Goal: Contribute content

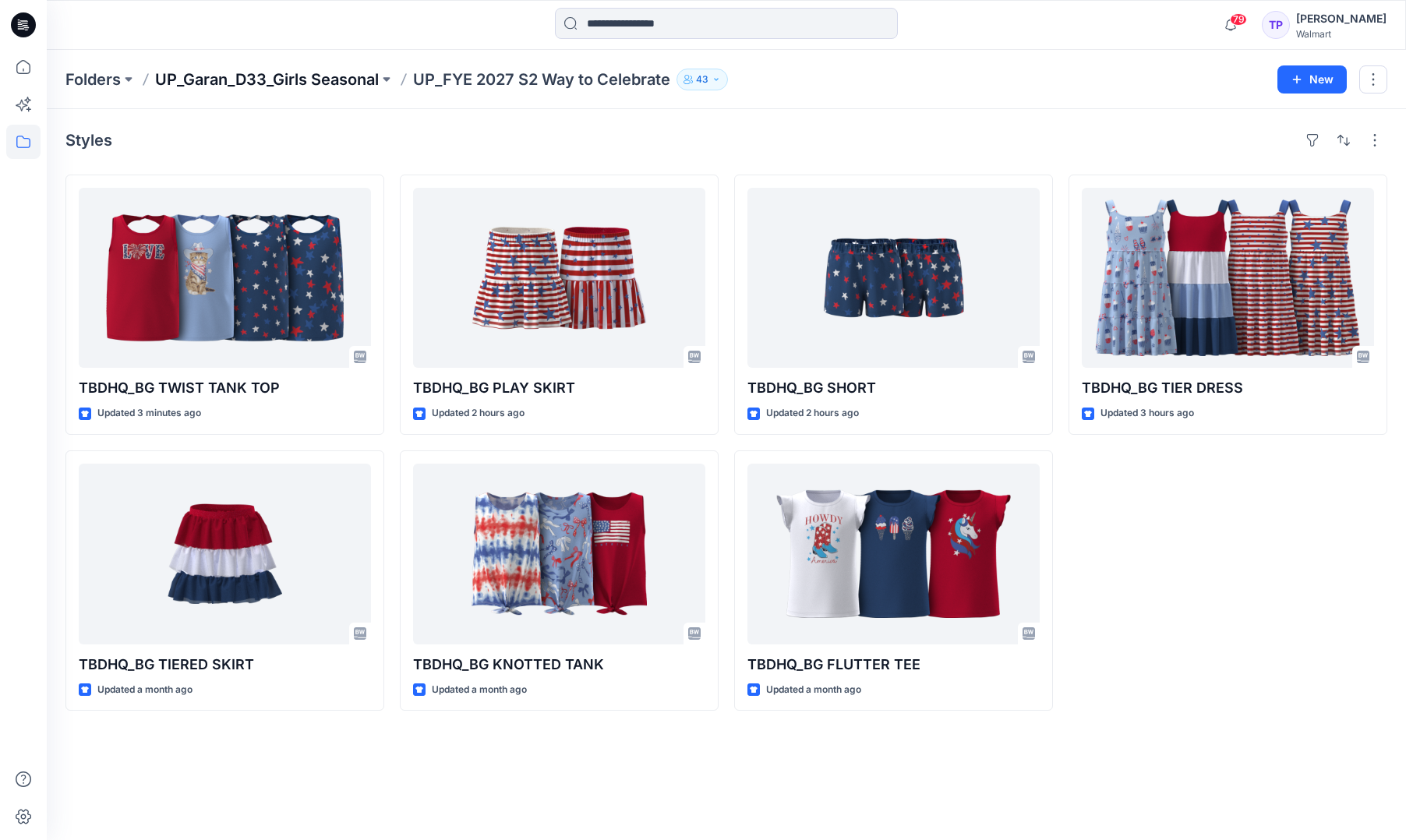
click at [338, 77] on p "UP_Garan_D33_Girls Seasonal" at bounding box center [267, 79] width 224 height 22
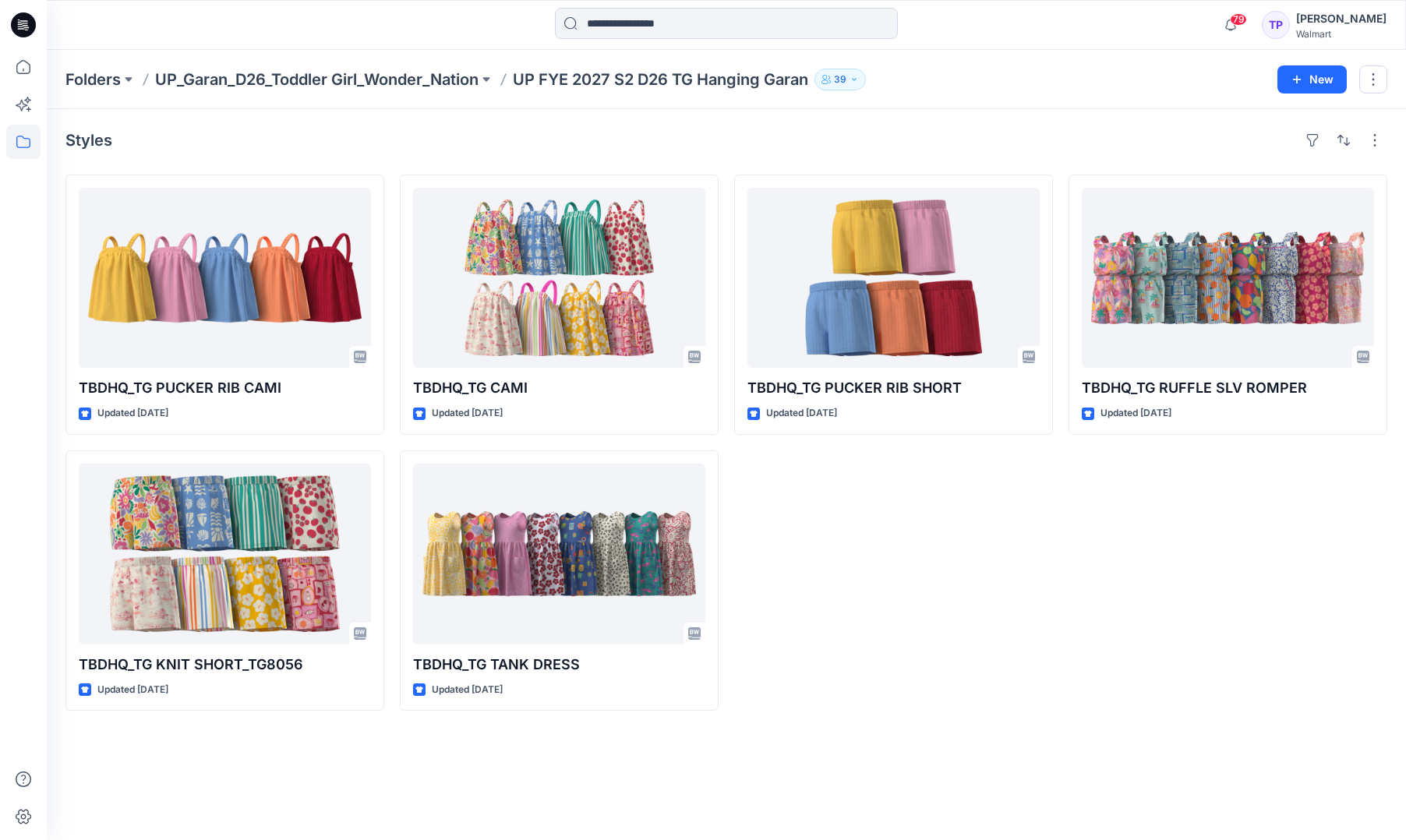
click at [31, 30] on icon at bounding box center [23, 25] width 25 height 25
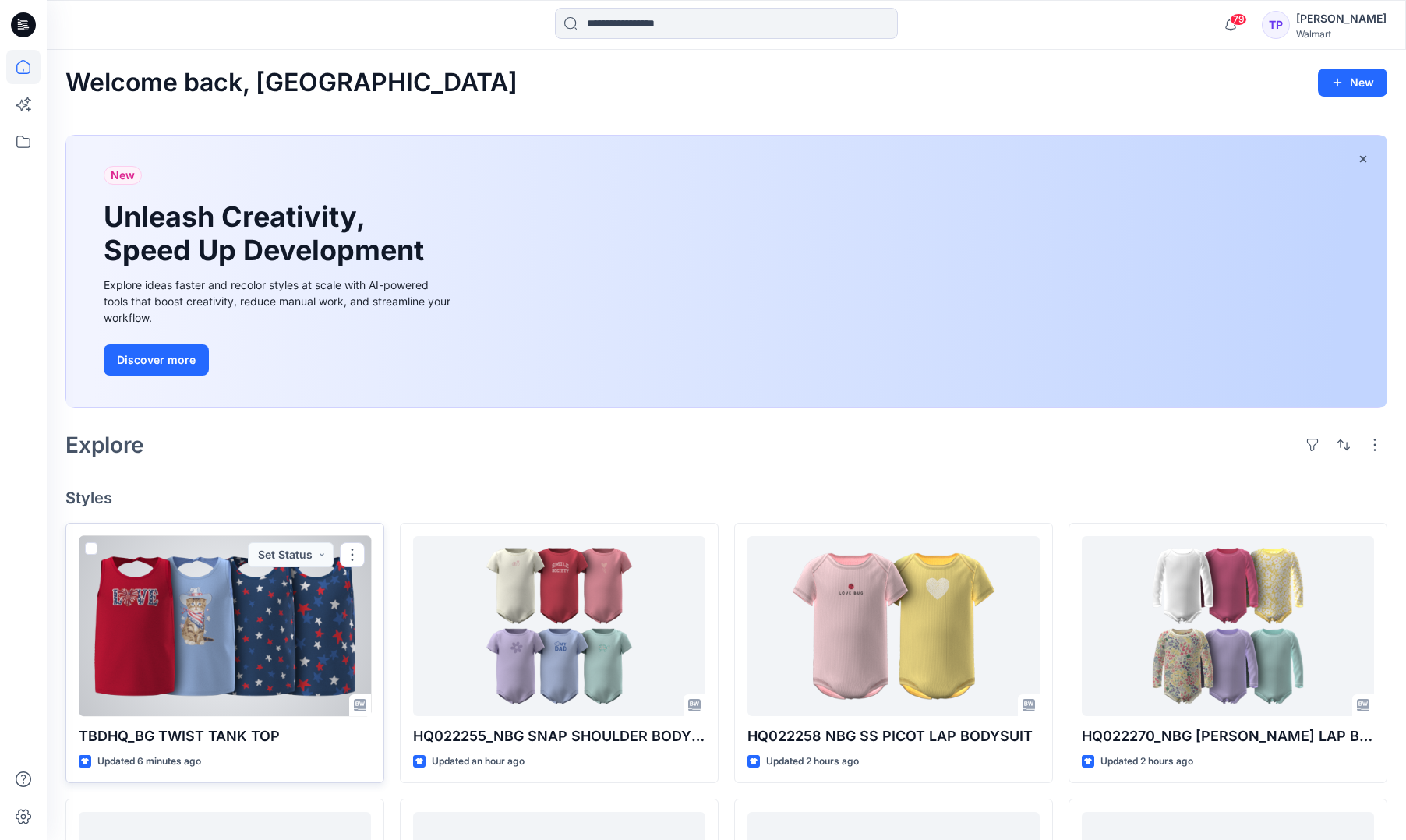
click at [229, 594] on div at bounding box center [225, 626] width 292 height 180
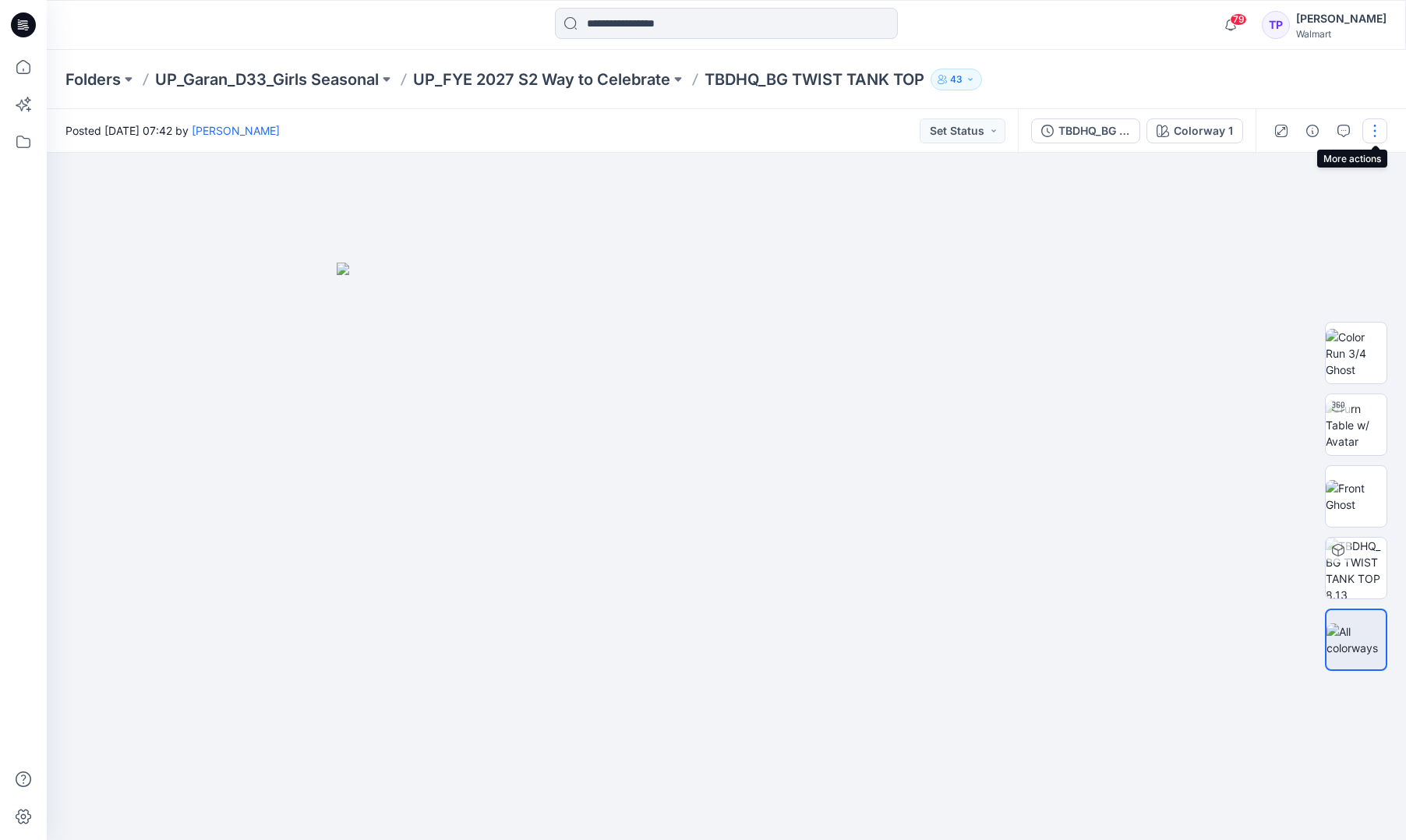
click at [1367, 129] on button "button" at bounding box center [1374, 131] width 25 height 25
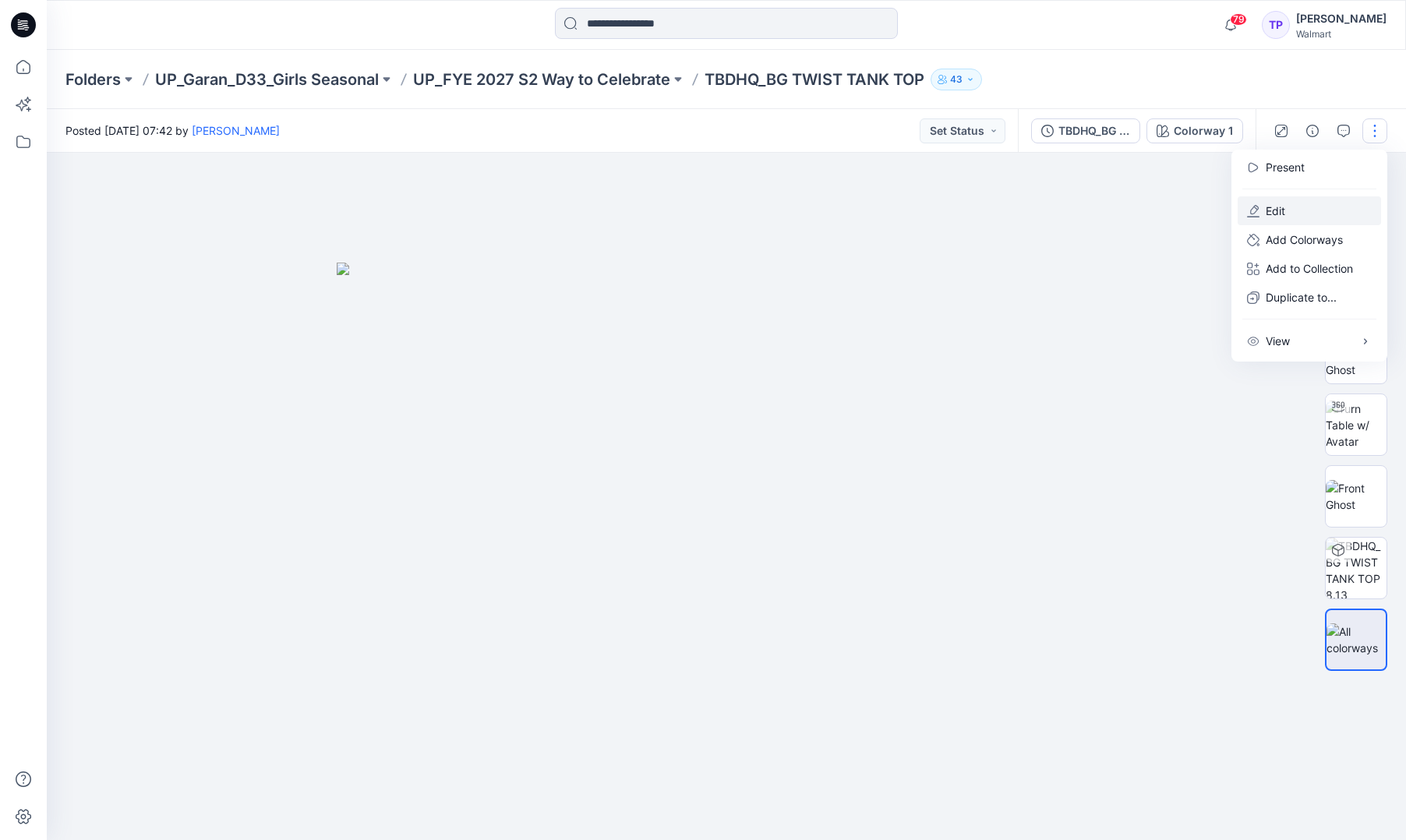
click at [1313, 219] on button "Edit" at bounding box center [1309, 211] width 144 height 29
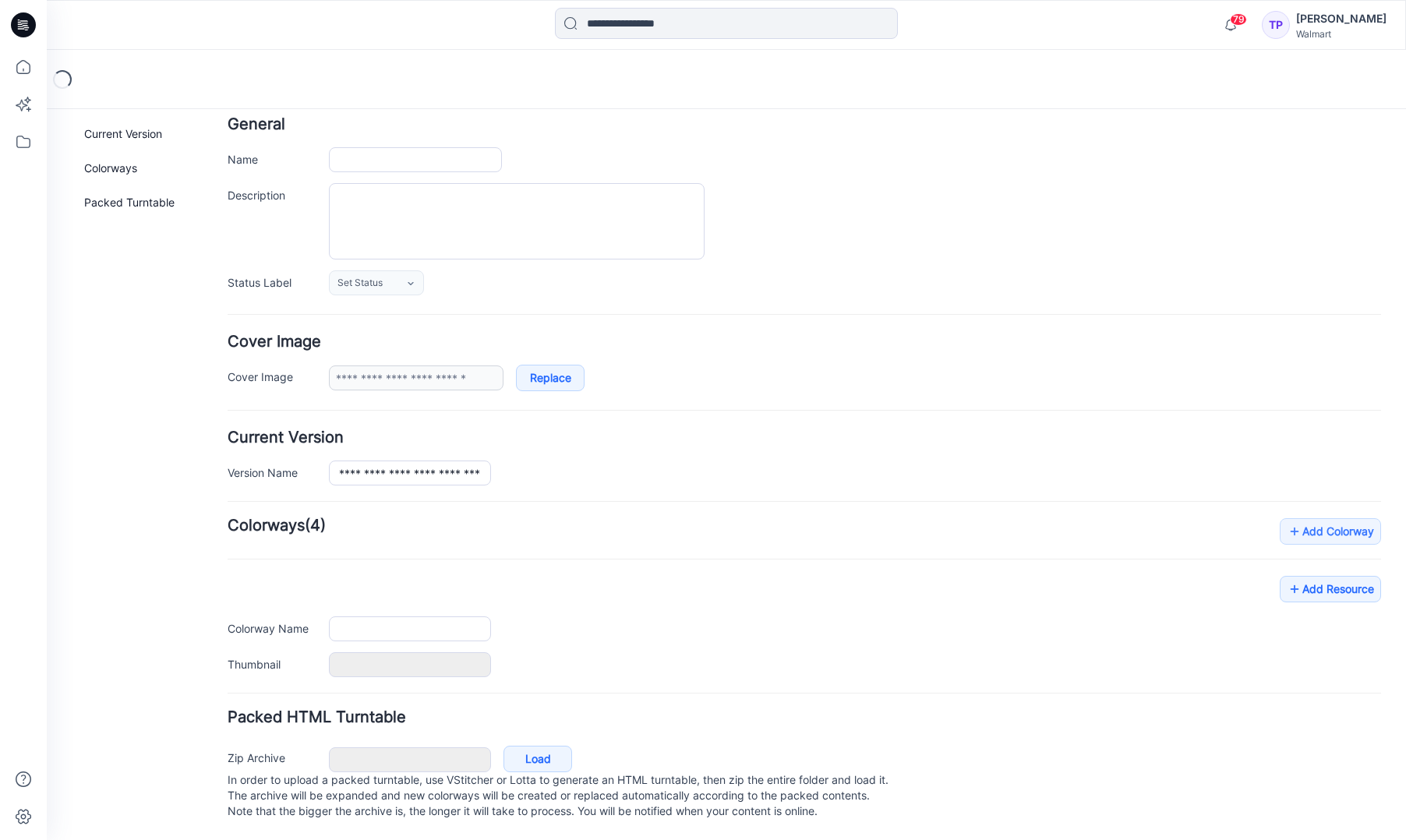
type input "**********"
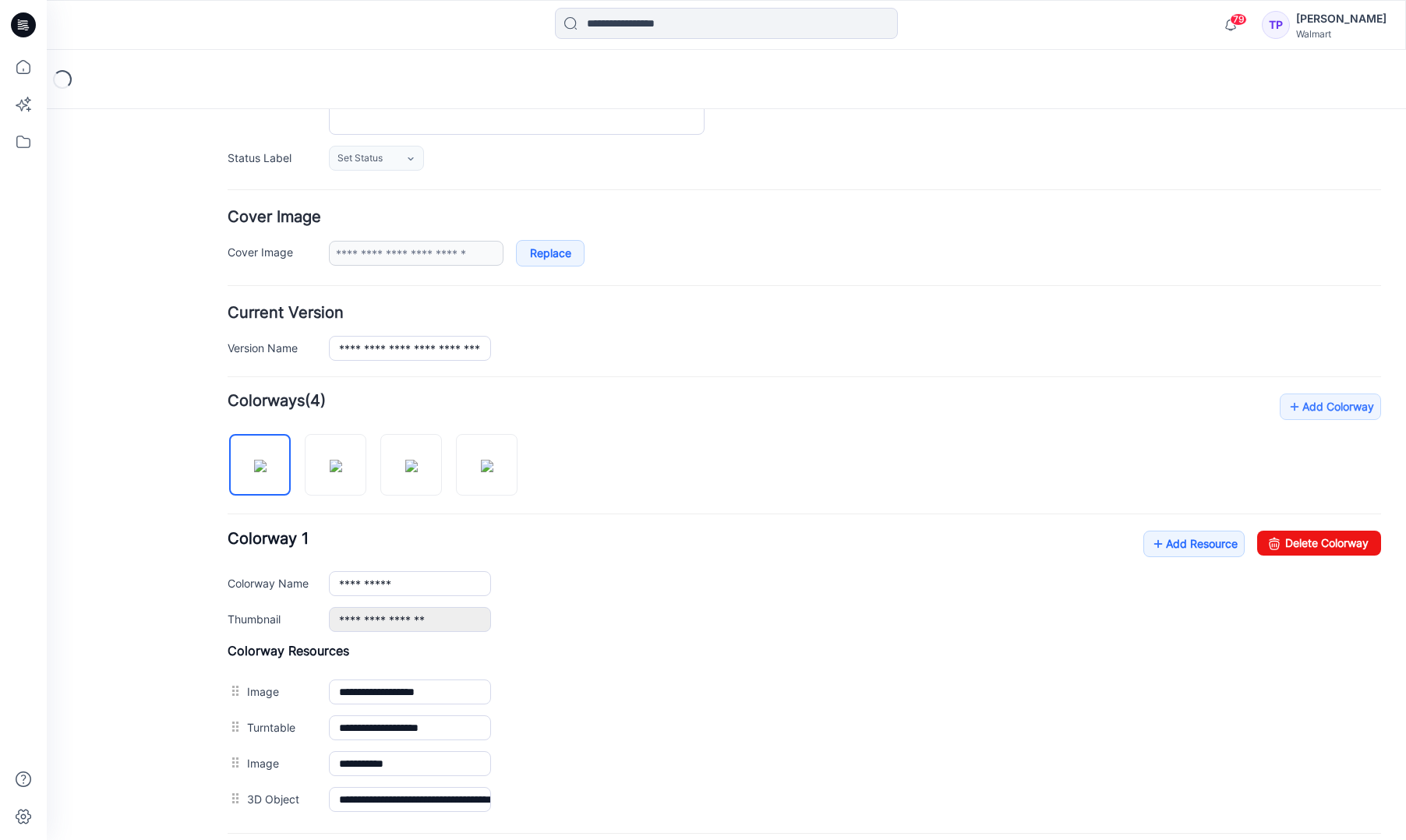
scroll to position [358, 0]
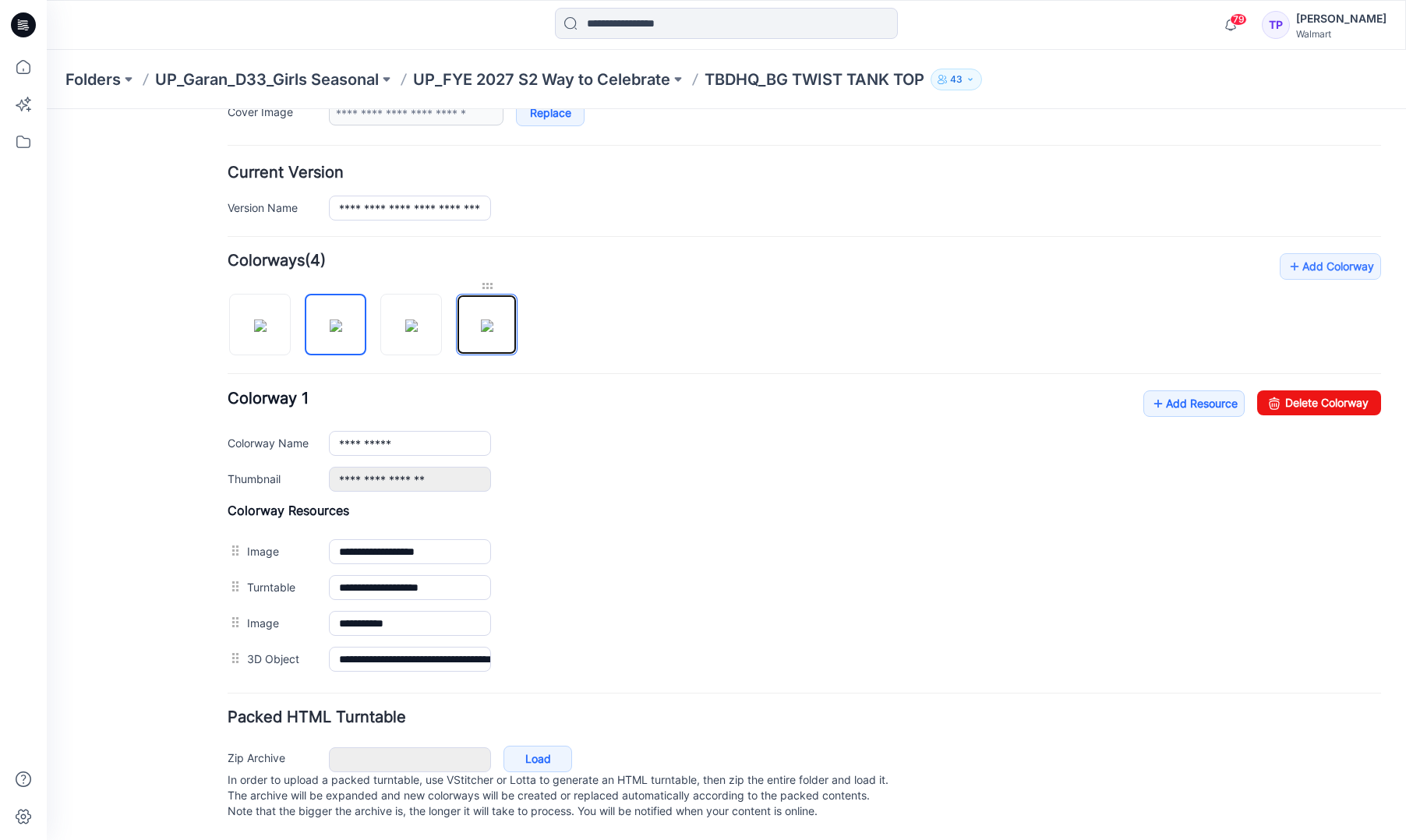
click at [484, 278] on div at bounding box center [487, 316] width 62 height 77
click at [256, 320] on img at bounding box center [260, 326] width 13 height 13
type input "**********"
click at [1176, 398] on link "Add Resource" at bounding box center [1194, 403] width 101 height 27
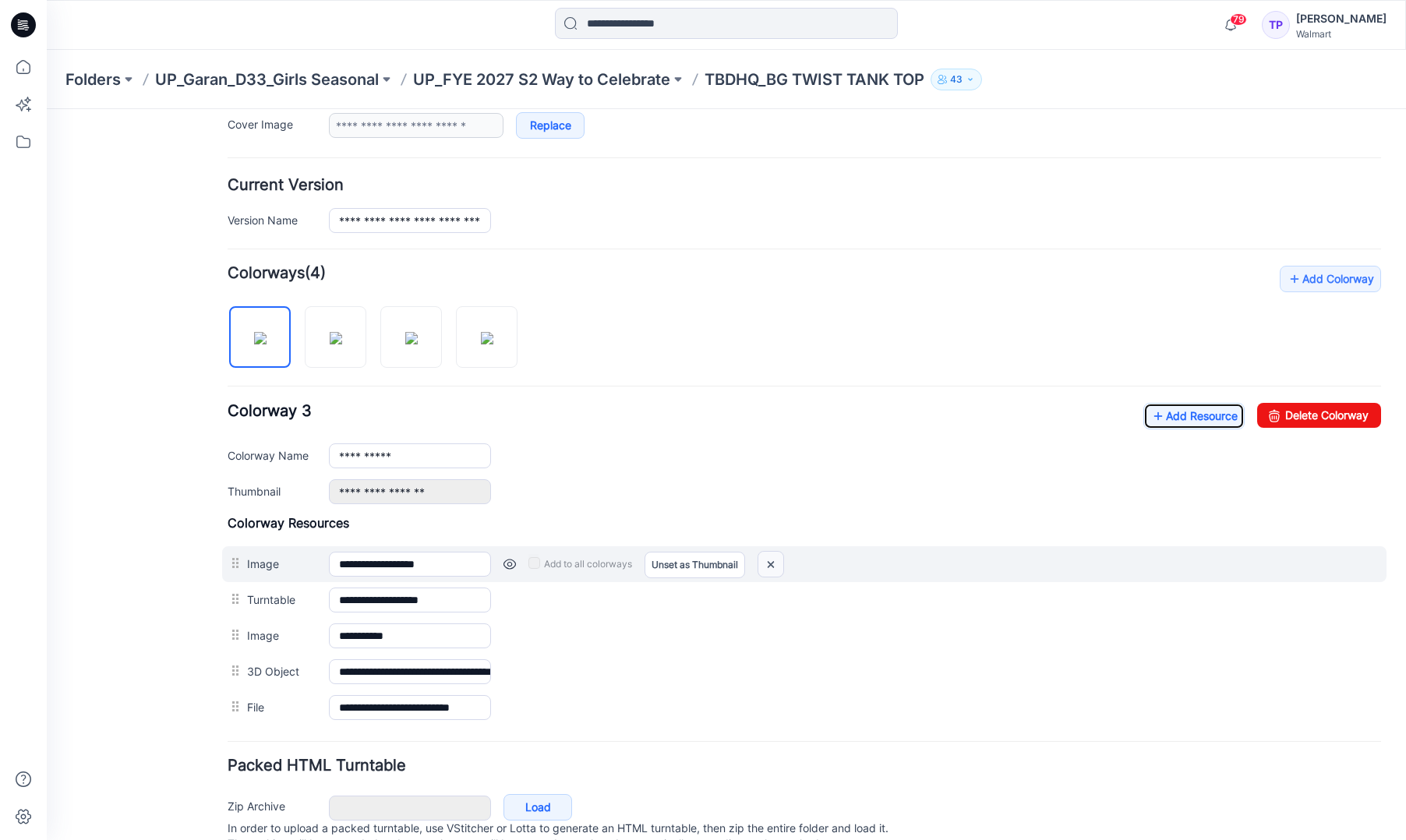
scroll to position [332, 0]
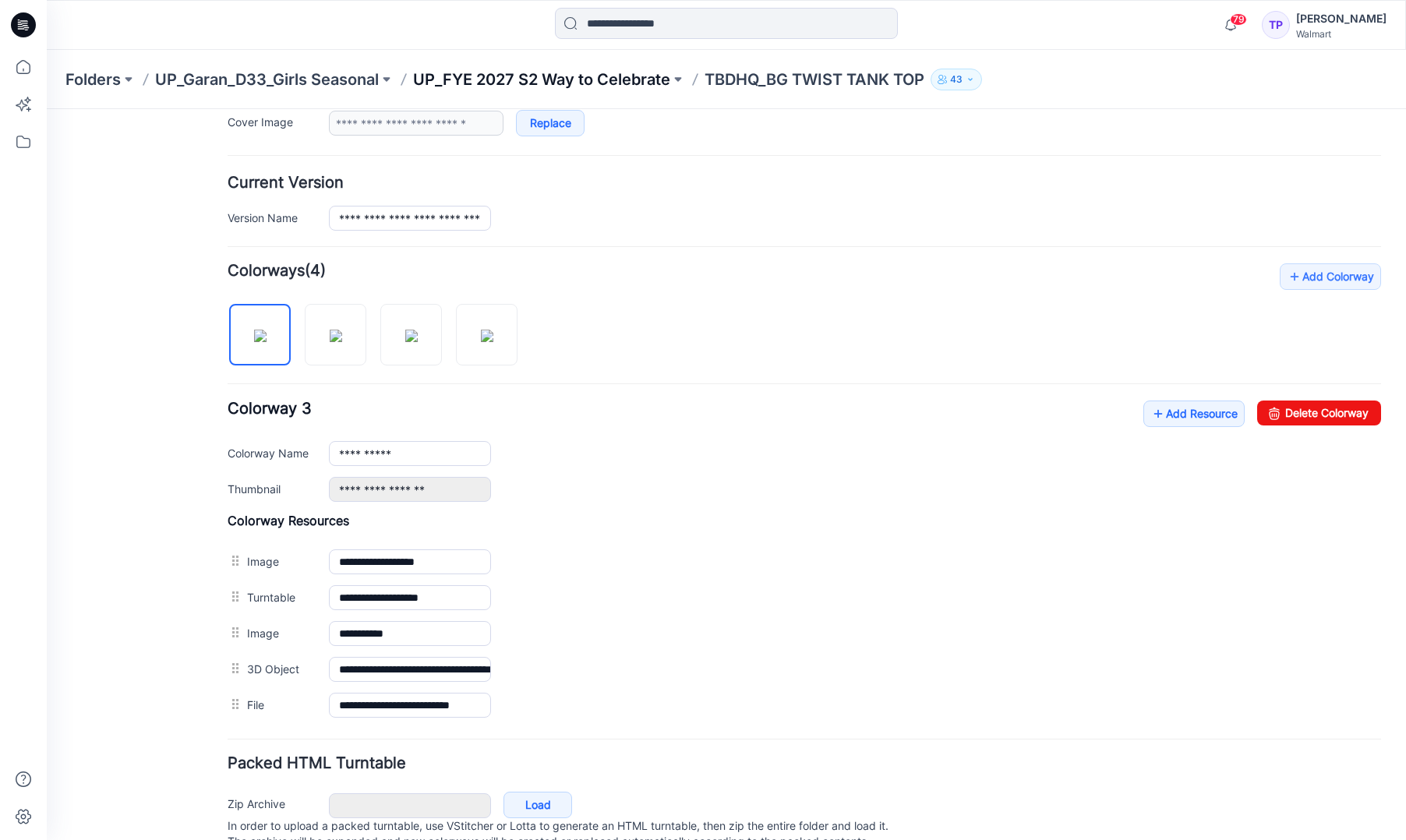
click at [576, 80] on p "UP_FYE 2027 S2 Way to Celebrate" at bounding box center [541, 79] width 257 height 22
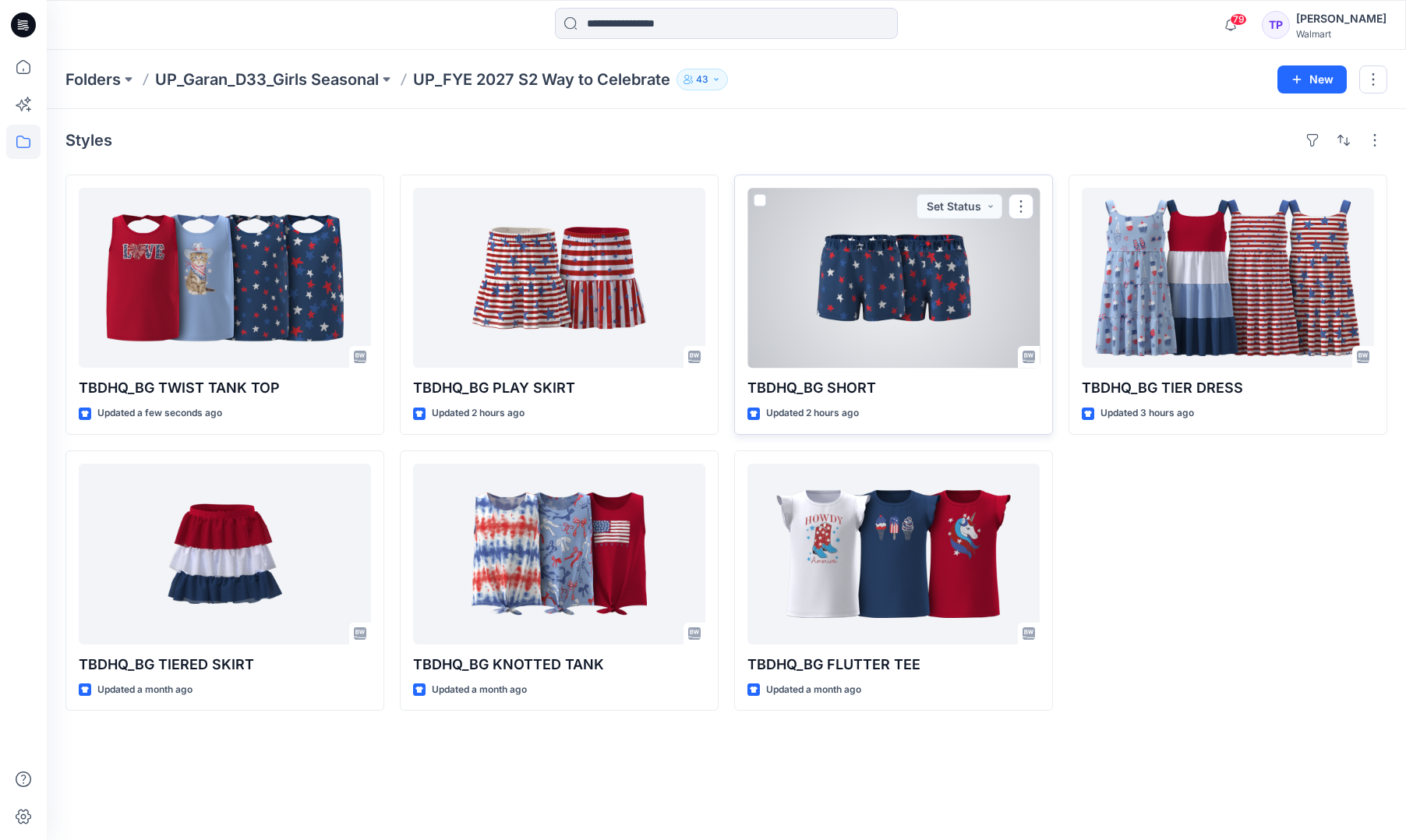
click at [928, 340] on div at bounding box center [894, 278] width 292 height 180
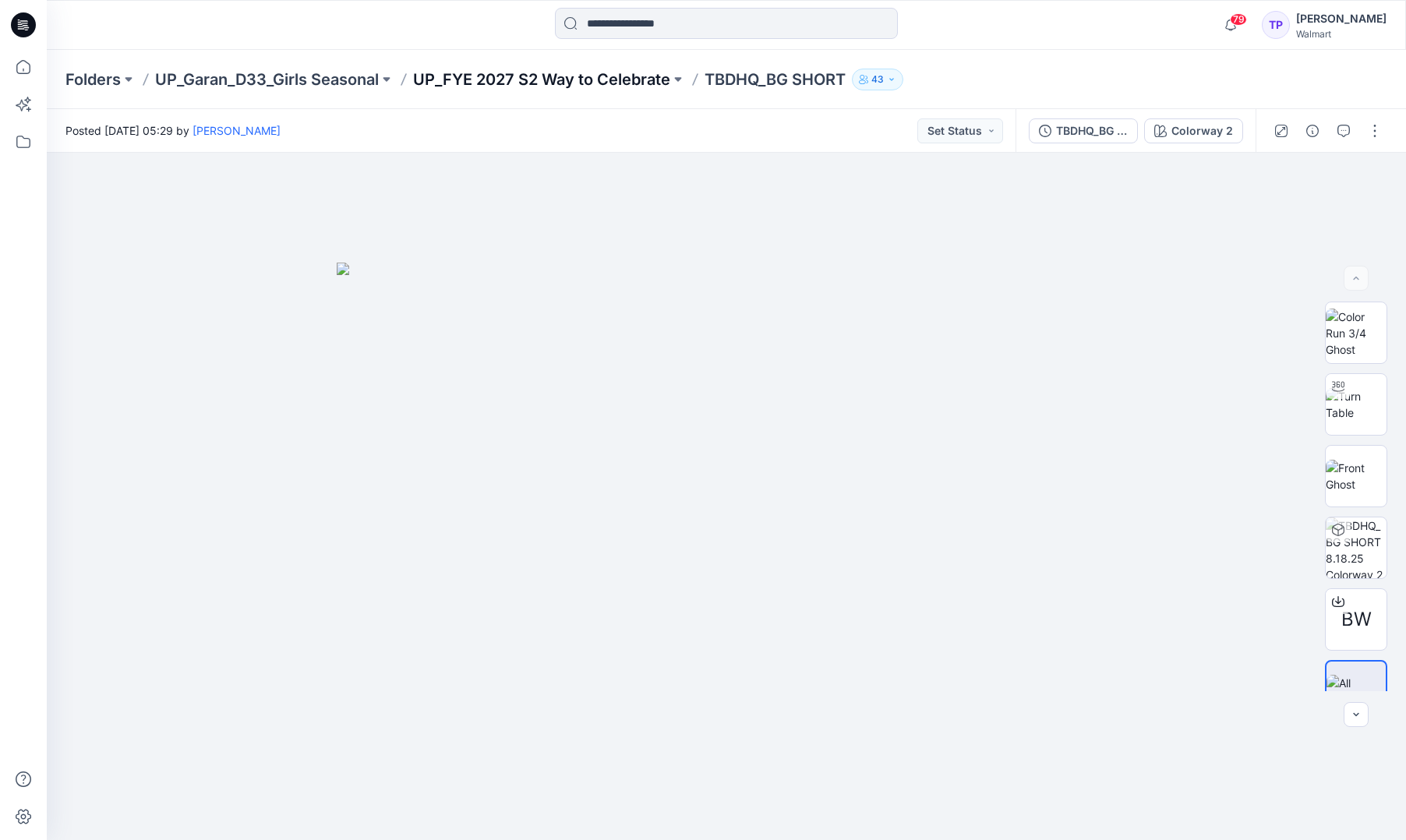
click at [610, 83] on p "UP_FYE 2027 S2 Way to Celebrate" at bounding box center [541, 79] width 257 height 22
